Goal: Complete application form

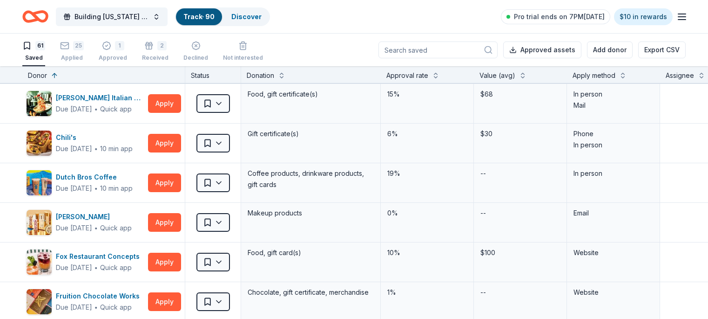
scroll to position [345, 0]
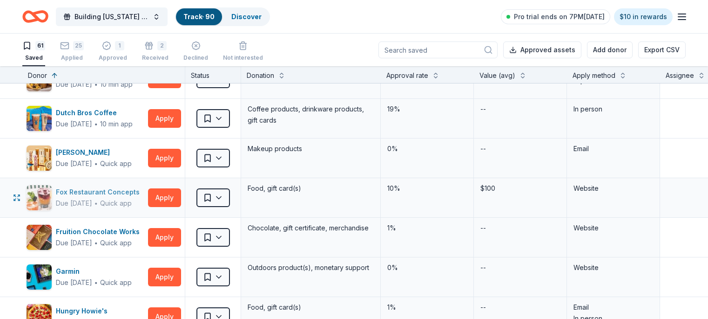
click at [135, 191] on div "Fox Restaurant Concepts" at bounding box center [100, 191] width 88 height 11
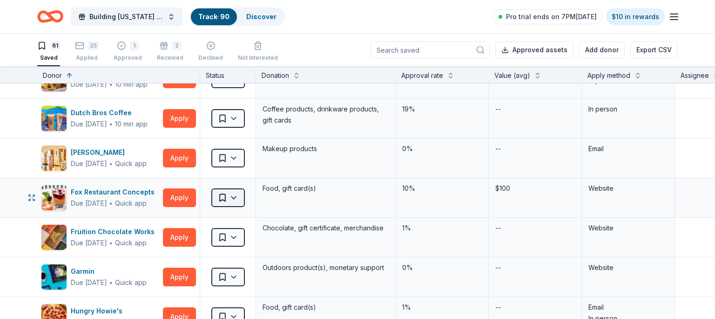
click at [225, 205] on button "Saved" at bounding box center [228, 197] width 34 height 19
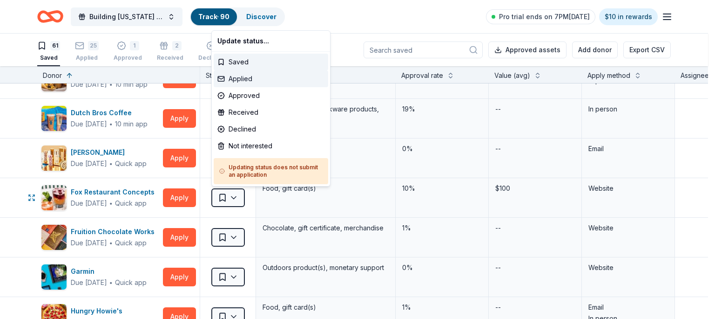
click at [244, 79] on div "Applied" at bounding box center [271, 78] width 115 height 17
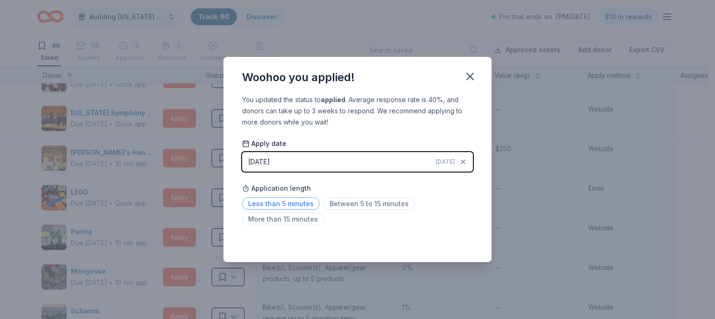
click at [280, 206] on span "Less than 5 minutes" at bounding box center [281, 203] width 78 height 13
click at [466, 77] on icon "button" at bounding box center [470, 76] width 13 height 13
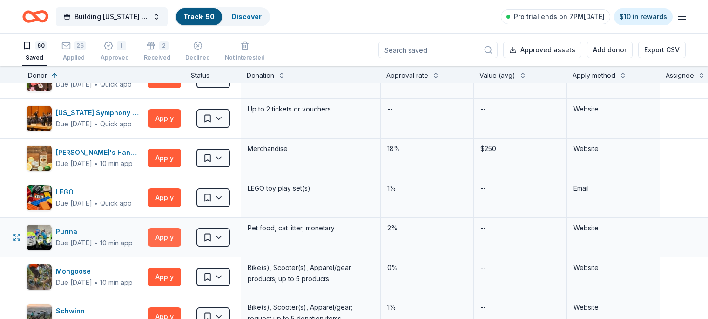
click at [177, 233] on button "Apply" at bounding box center [164, 237] width 33 height 19
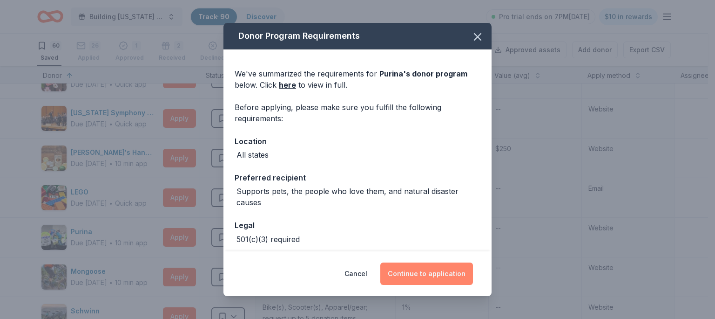
click at [446, 270] on button "Continue to application" at bounding box center [427, 273] width 93 height 22
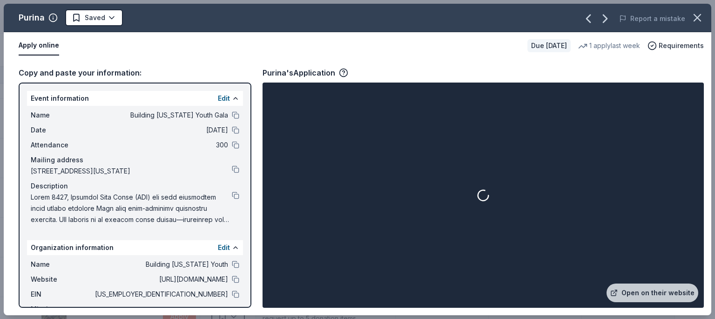
click at [445, 269] on div at bounding box center [484, 194] width 438 height 221
click at [446, 270] on div at bounding box center [484, 194] width 438 height 221
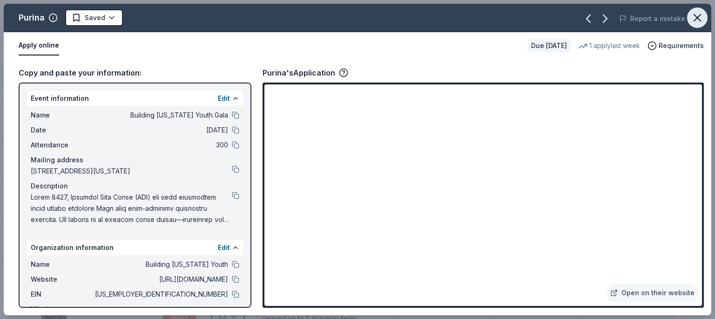
drag, startPoint x: 57, startPoint y: 144, endPoint x: 697, endPoint y: 18, distance: 652.3
click at [697, 18] on div "Purina Saved Report a mistake Apply online Due [DATE] 1 apply last week Require…" at bounding box center [358, 159] width 708 height 311
click at [697, 15] on icon "button" at bounding box center [697, 17] width 13 height 13
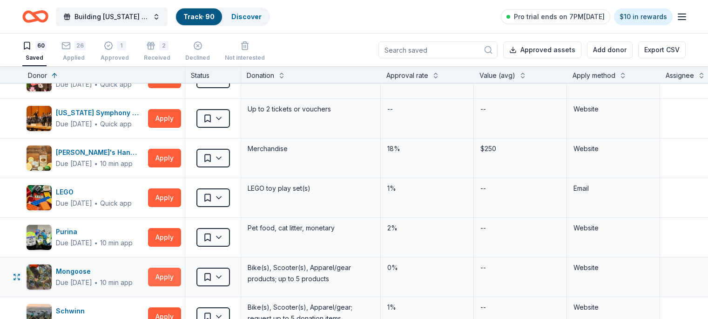
click at [177, 274] on button "Apply" at bounding box center [164, 276] width 33 height 19
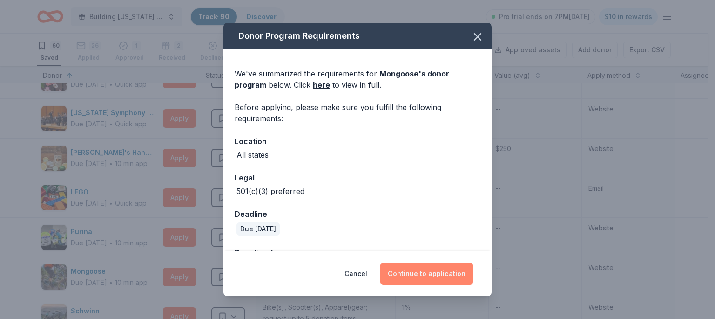
click at [406, 269] on button "Continue to application" at bounding box center [427, 273] width 93 height 22
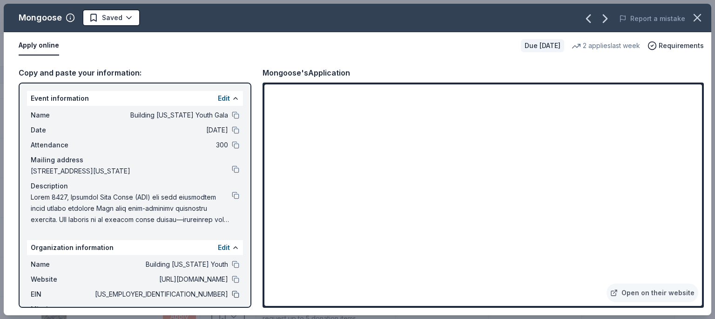
click at [232, 298] on button at bounding box center [235, 293] width 7 height 7
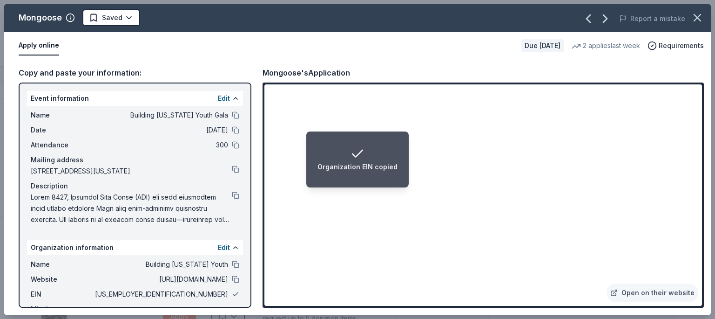
click at [232, 298] on button at bounding box center [235, 293] width 7 height 7
click at [232, 283] on button at bounding box center [235, 278] width 7 height 7
click at [232, 116] on button at bounding box center [235, 114] width 7 height 7
click at [227, 270] on div "Name Building [US_STATE] Youth" at bounding box center [135, 264] width 209 height 11
click at [232, 268] on button at bounding box center [235, 263] width 7 height 7
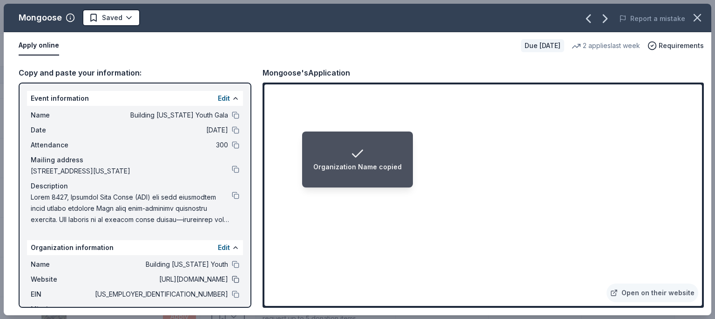
click at [232, 283] on button at bounding box center [235, 278] width 7 height 7
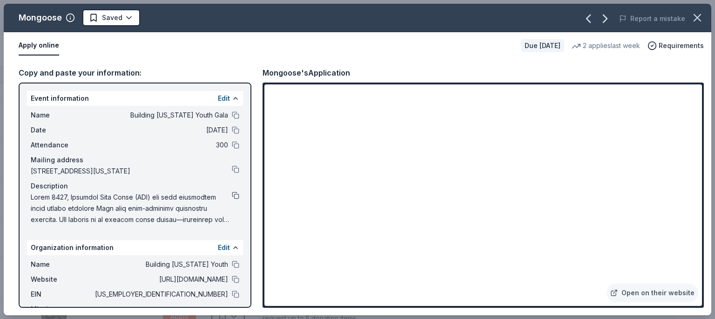
click at [232, 199] on button at bounding box center [235, 194] width 7 height 7
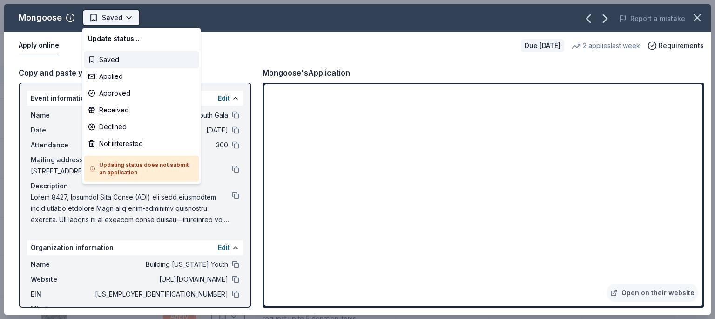
click at [106, 20] on span "Saved" at bounding box center [112, 17] width 20 height 11
click at [119, 81] on div "Applied" at bounding box center [141, 76] width 115 height 17
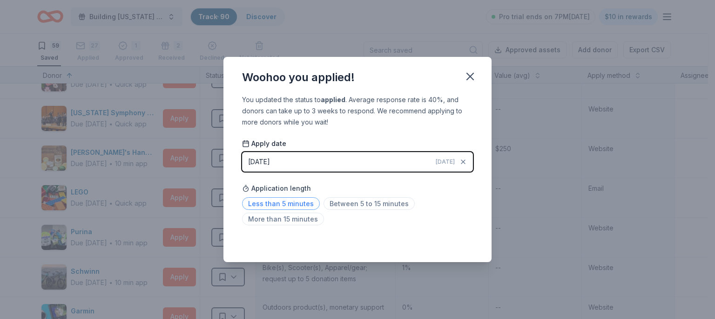
click at [279, 197] on span "Less than 5 minutes" at bounding box center [281, 203] width 78 height 13
click at [469, 77] on icon "button" at bounding box center [470, 76] width 13 height 13
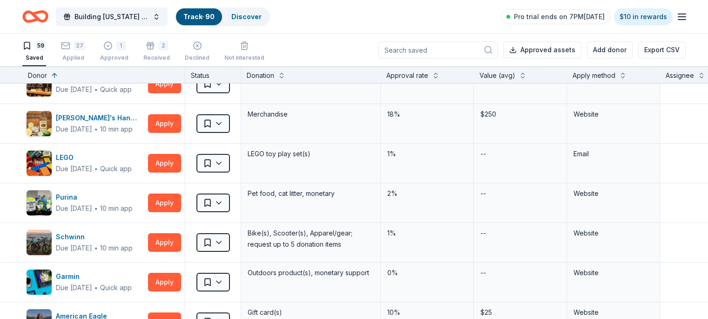
scroll to position [371, 0]
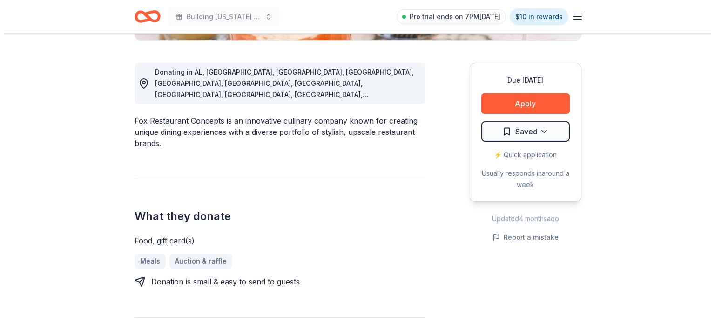
scroll to position [217, 0]
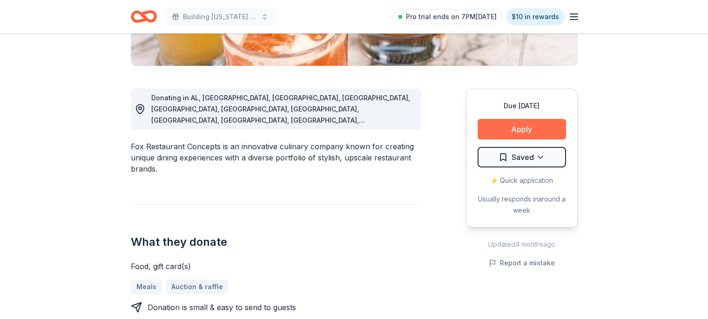
click at [502, 126] on button "Apply" at bounding box center [522, 129] width 89 height 20
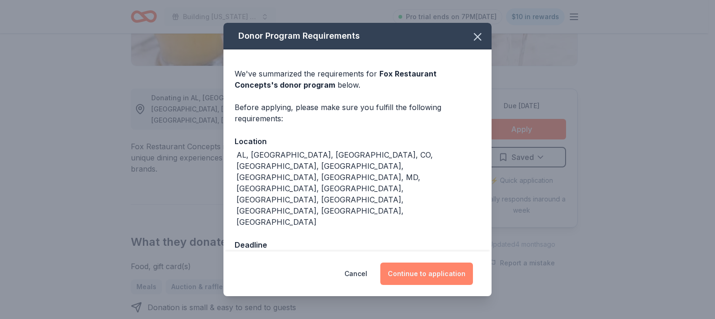
click at [440, 262] on button "Continue to application" at bounding box center [427, 273] width 93 height 22
click at [436, 262] on button "Continue to application" at bounding box center [427, 273] width 93 height 22
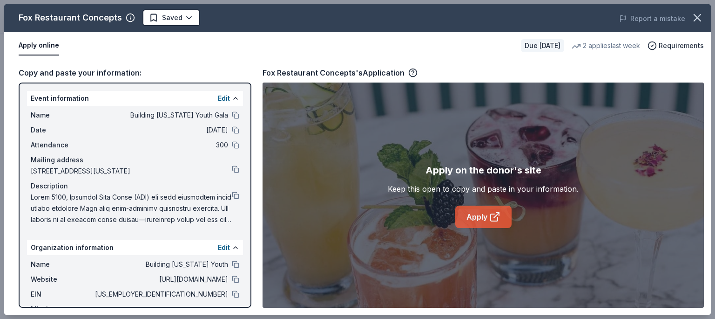
click at [475, 217] on link "Apply" at bounding box center [484, 216] width 56 height 22
click at [486, 216] on link "Apply" at bounding box center [484, 216] width 56 height 22
click at [232, 199] on button at bounding box center [235, 194] width 7 height 7
